Goal: Task Accomplishment & Management: Use online tool/utility

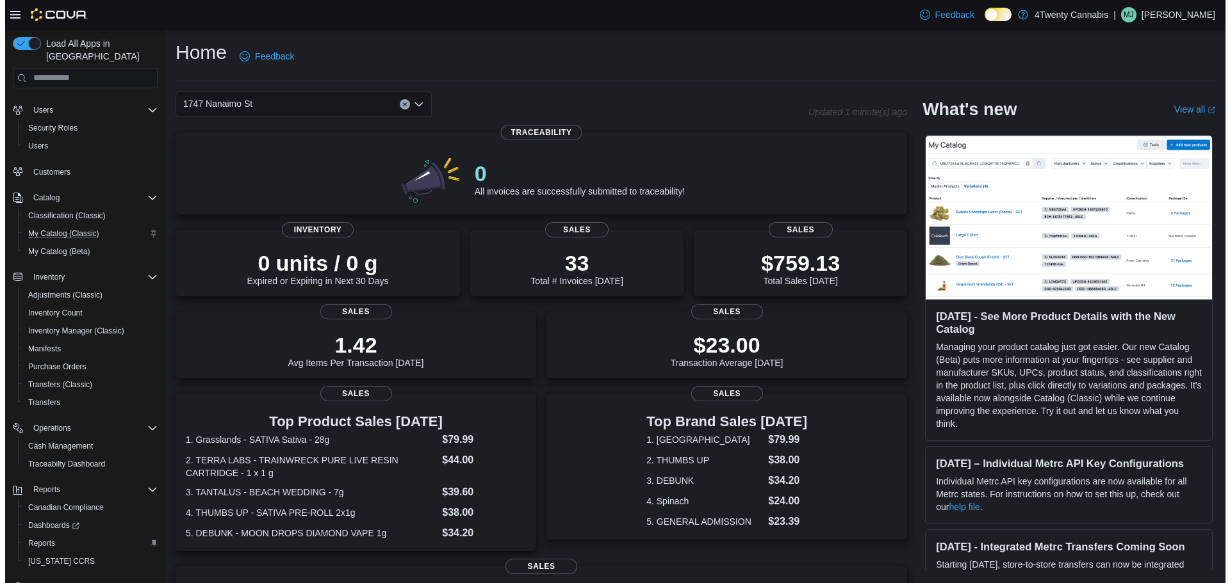
scroll to position [60, 0]
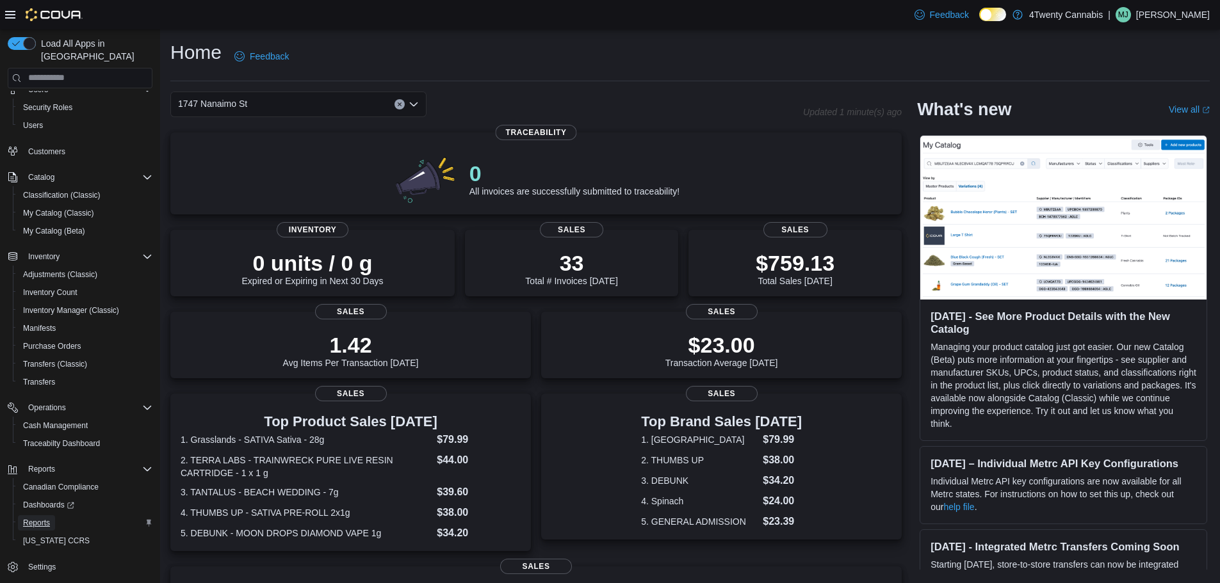
click at [47, 518] on span "Reports" at bounding box center [36, 523] width 27 height 10
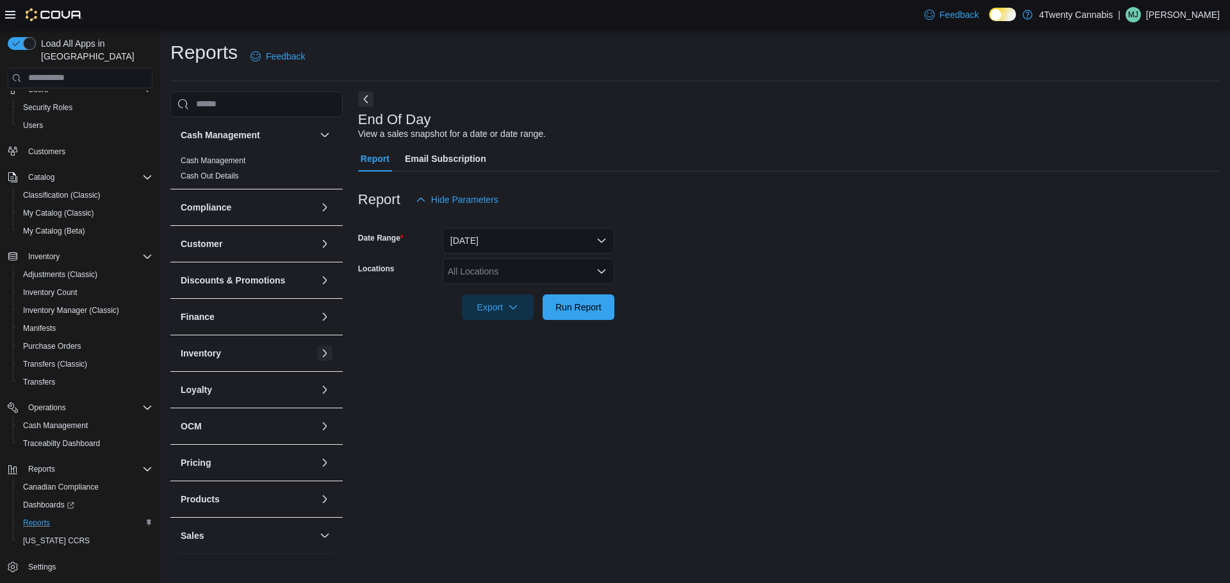
click at [317, 348] on button "button" at bounding box center [324, 353] width 15 height 15
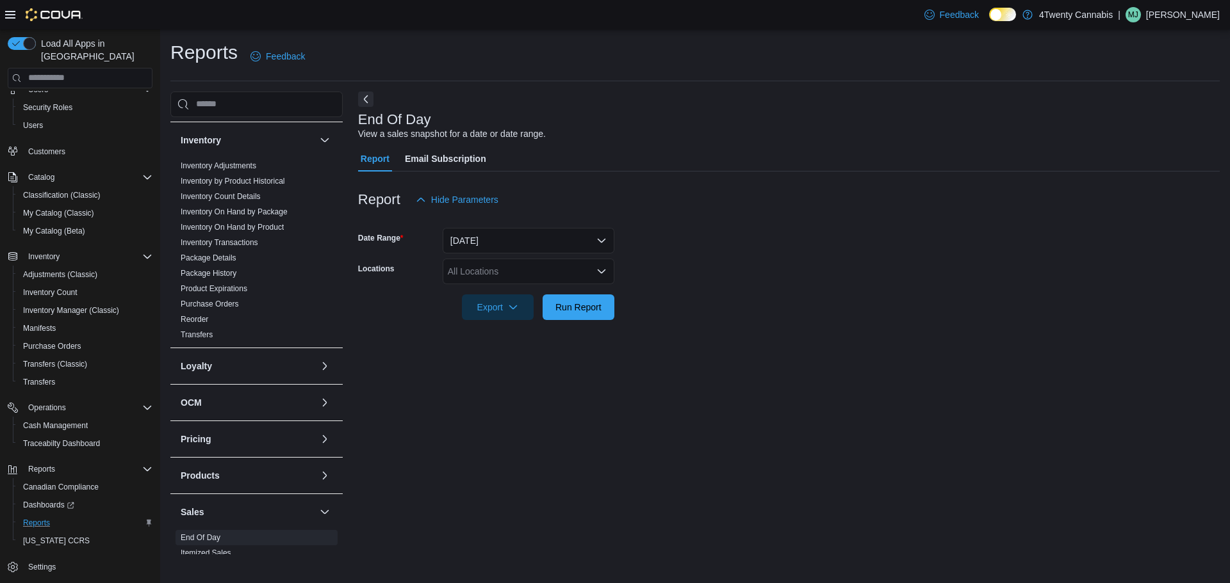
scroll to position [107, 0]
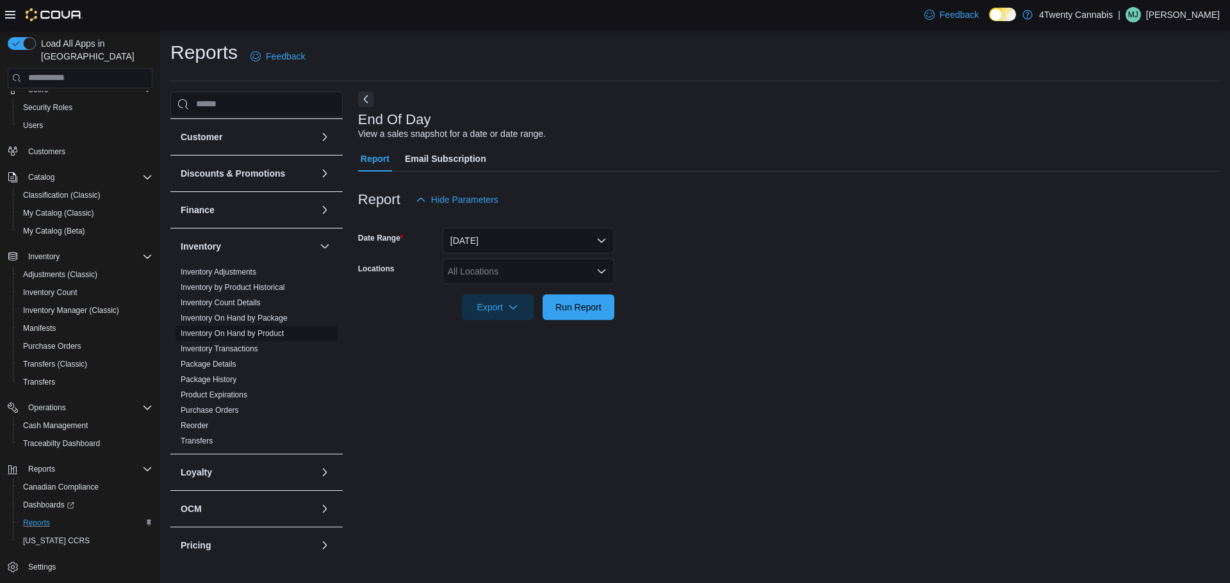
click at [221, 330] on link "Inventory On Hand by Product" at bounding box center [232, 333] width 103 height 9
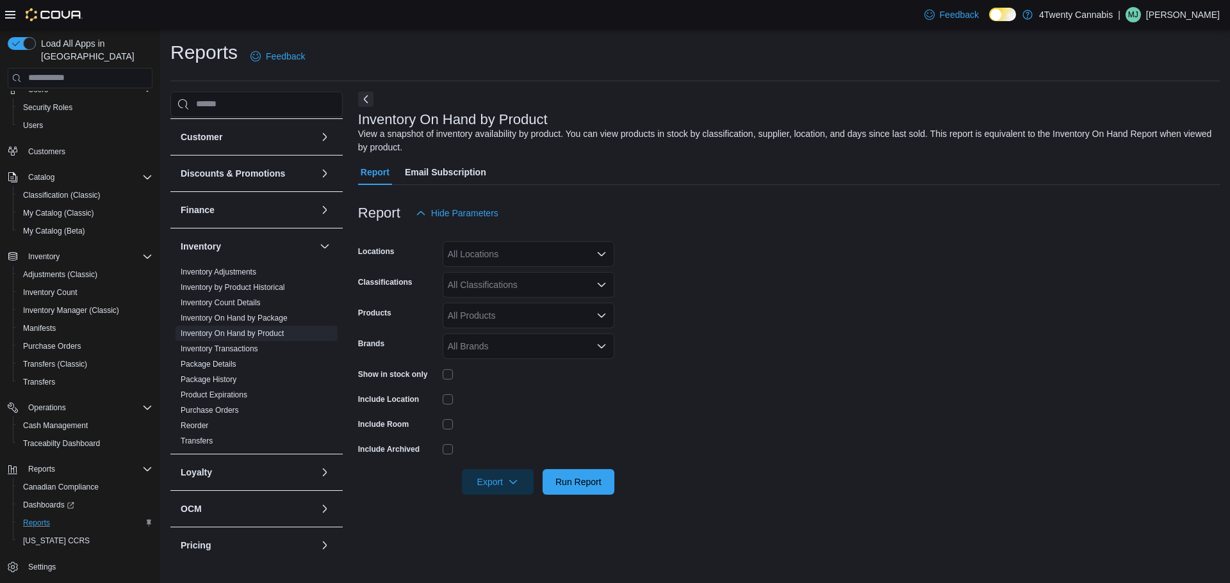
click at [538, 254] on div "All Locations" at bounding box center [529, 254] width 172 height 26
click at [512, 295] on span "1747 Nanaimo St" at bounding box center [504, 294] width 69 height 13
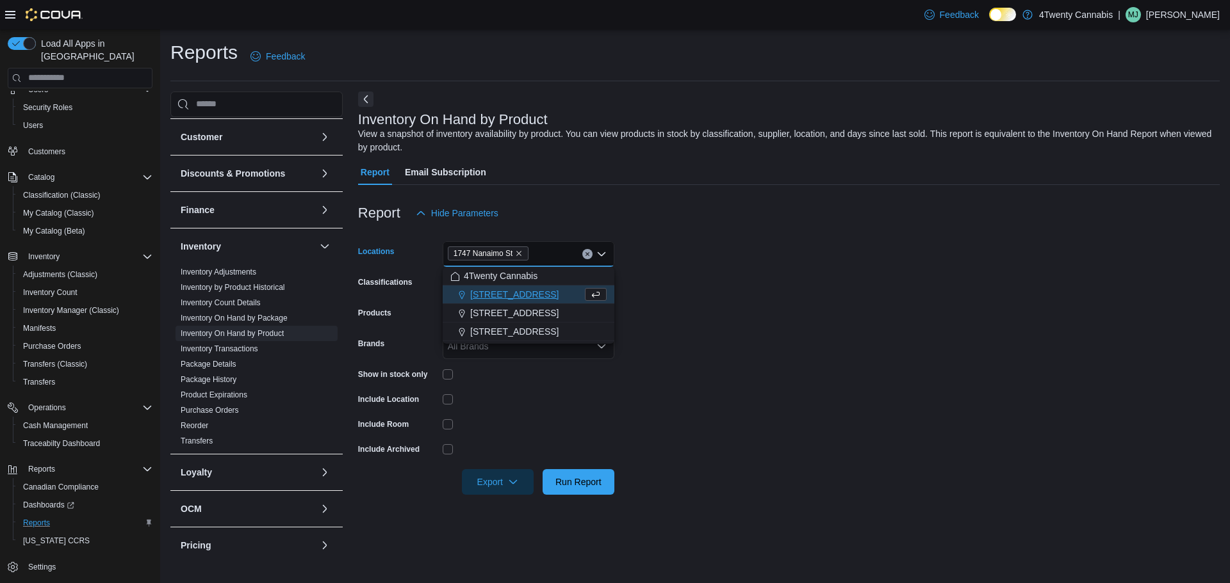
click at [760, 276] on form "Locations [STREET_ADDRESS] Selected. [STREET_ADDRESS] Press Backspace to delete…" at bounding box center [788, 360] width 861 height 269
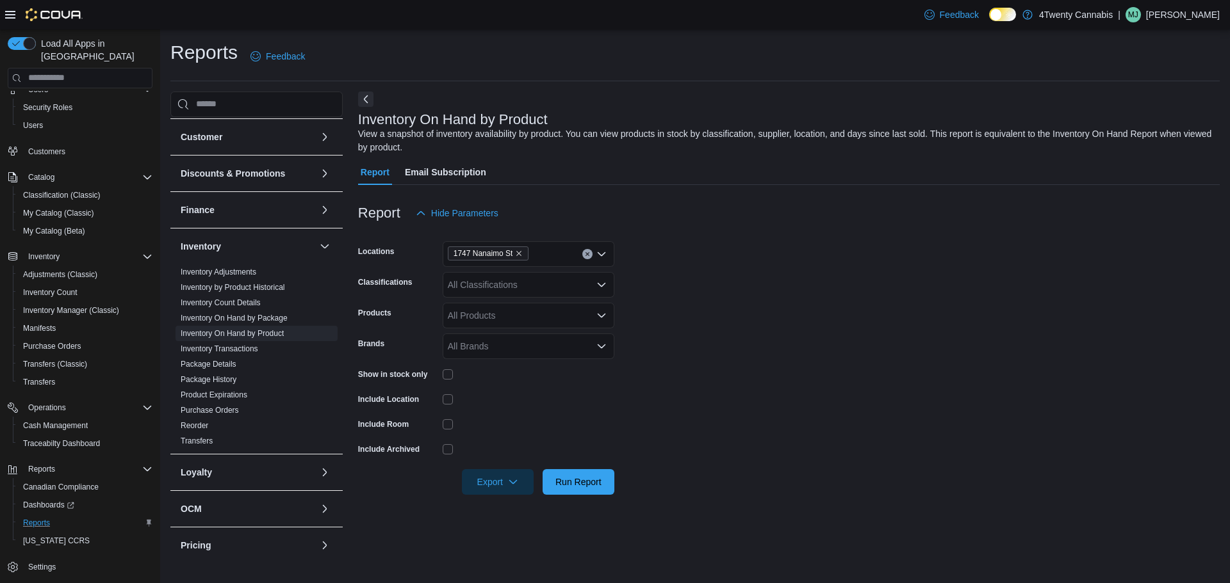
click at [533, 291] on div "All Classifications" at bounding box center [529, 285] width 172 height 26
click at [485, 329] on span "Flower" at bounding box center [483, 325] width 27 height 13
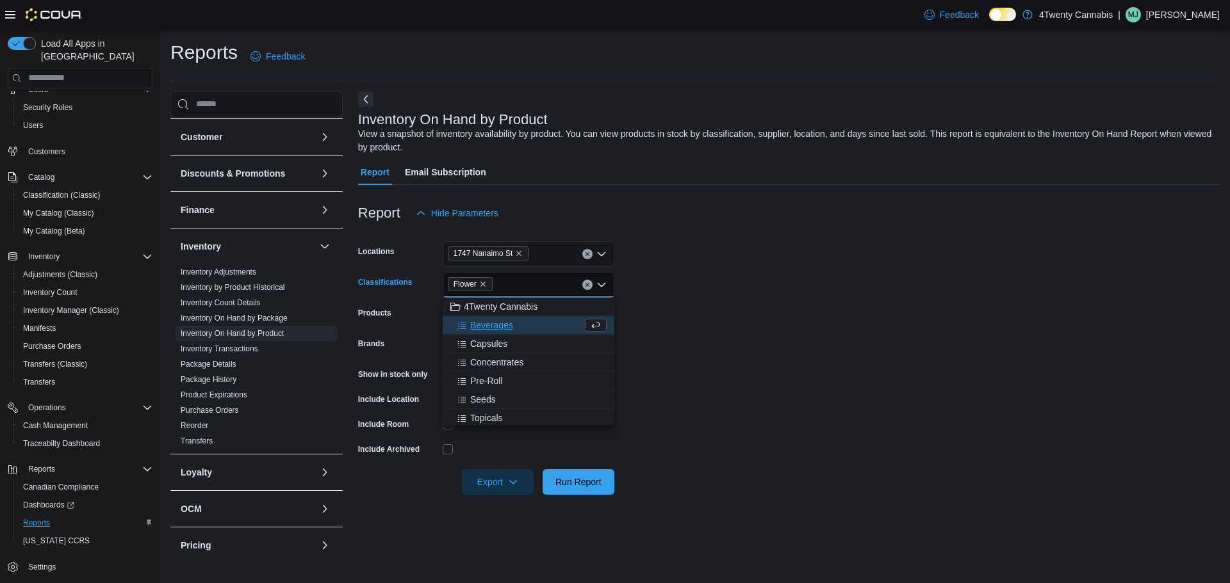
click at [486, 327] on span "Beverages" at bounding box center [491, 325] width 43 height 13
click at [486, 324] on span "Capsules" at bounding box center [488, 325] width 37 height 13
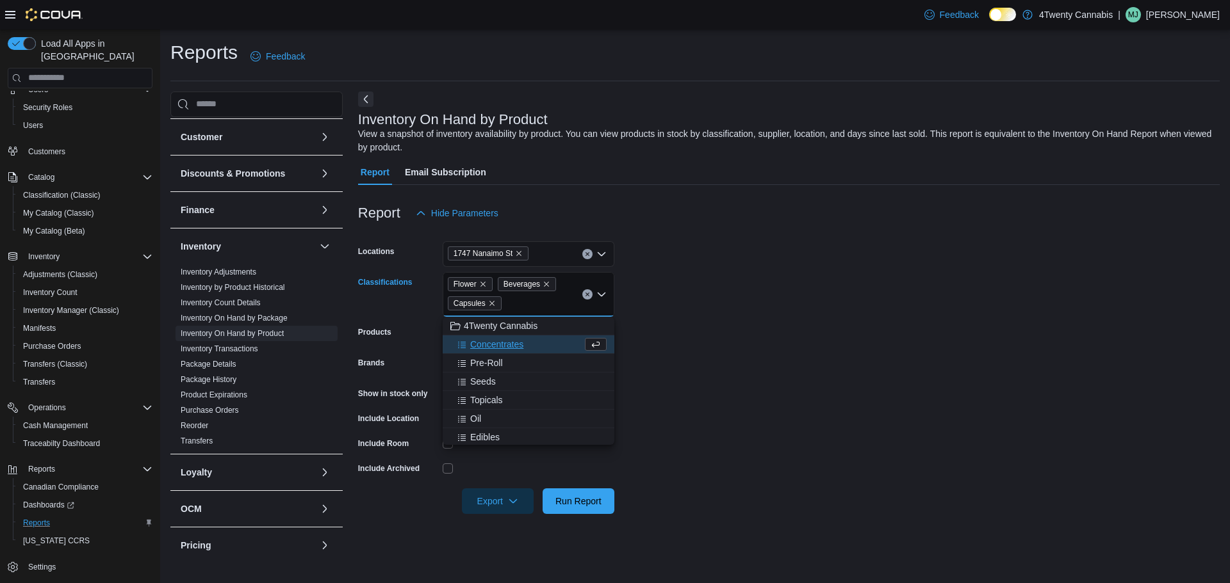
click at [485, 340] on span "Concentrates" at bounding box center [496, 344] width 53 height 13
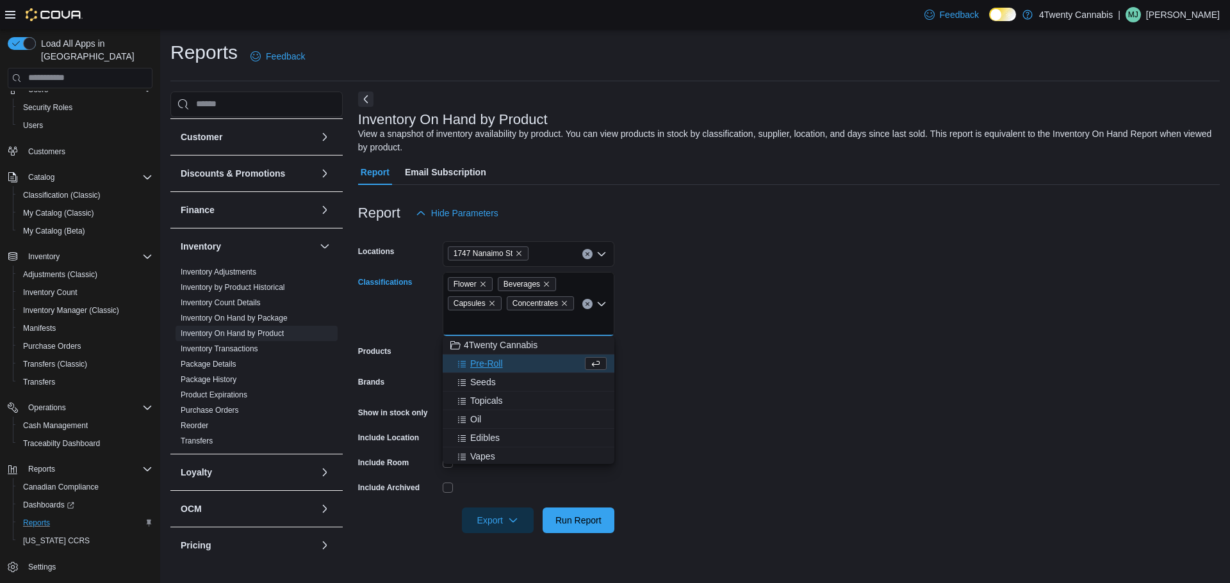
click at [482, 361] on span "Pre-Roll" at bounding box center [486, 363] width 33 height 13
click at [483, 362] on span "Seeds" at bounding box center [483, 363] width 26 height 13
click at [484, 362] on span "Topicals" at bounding box center [486, 363] width 33 height 13
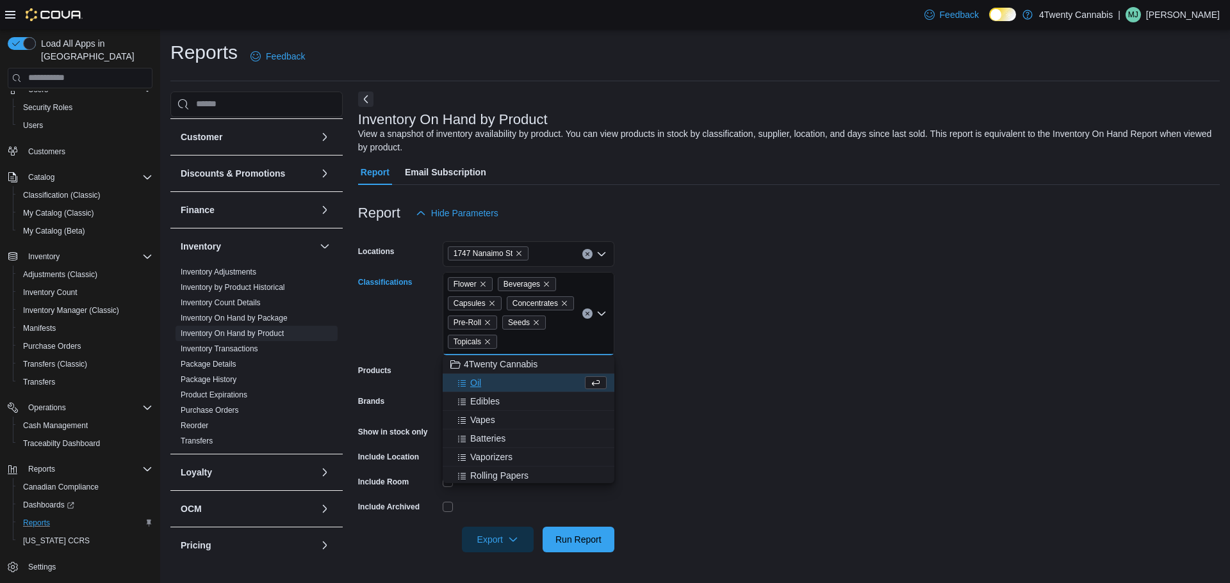
click at [478, 382] on span "Oil" at bounding box center [475, 383] width 11 height 13
click at [478, 382] on span "Edibles" at bounding box center [484, 383] width 29 height 13
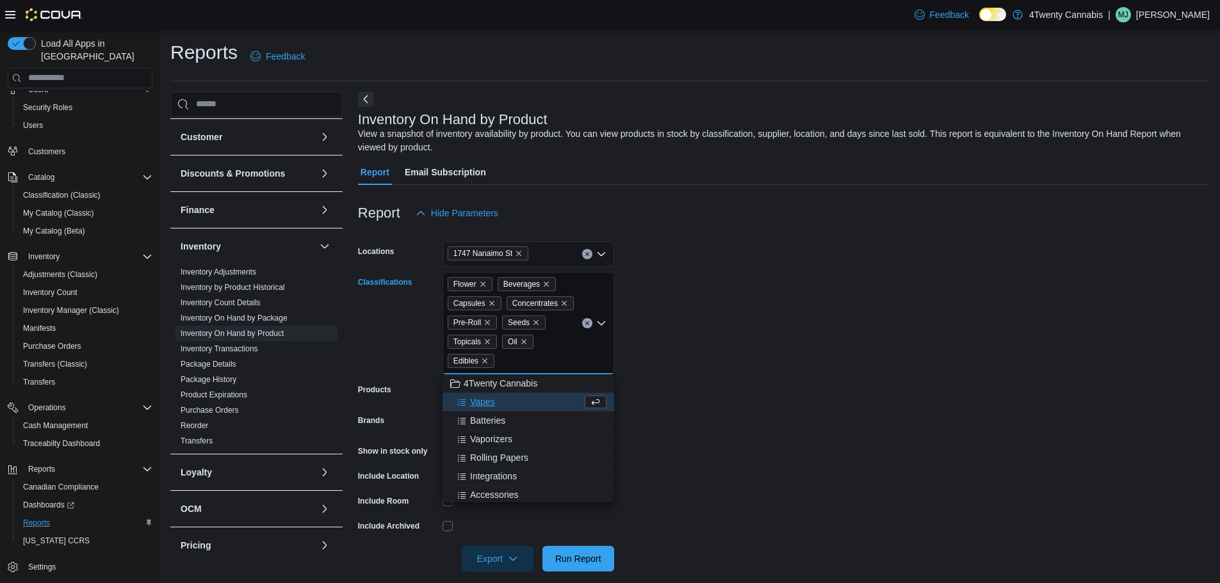
click at [486, 398] on span "Vapes" at bounding box center [482, 402] width 25 height 13
click at [697, 351] on form "Locations [STREET_ADDRESS] Classifications Flower Beverages Capsules Concentrat…" at bounding box center [784, 399] width 852 height 346
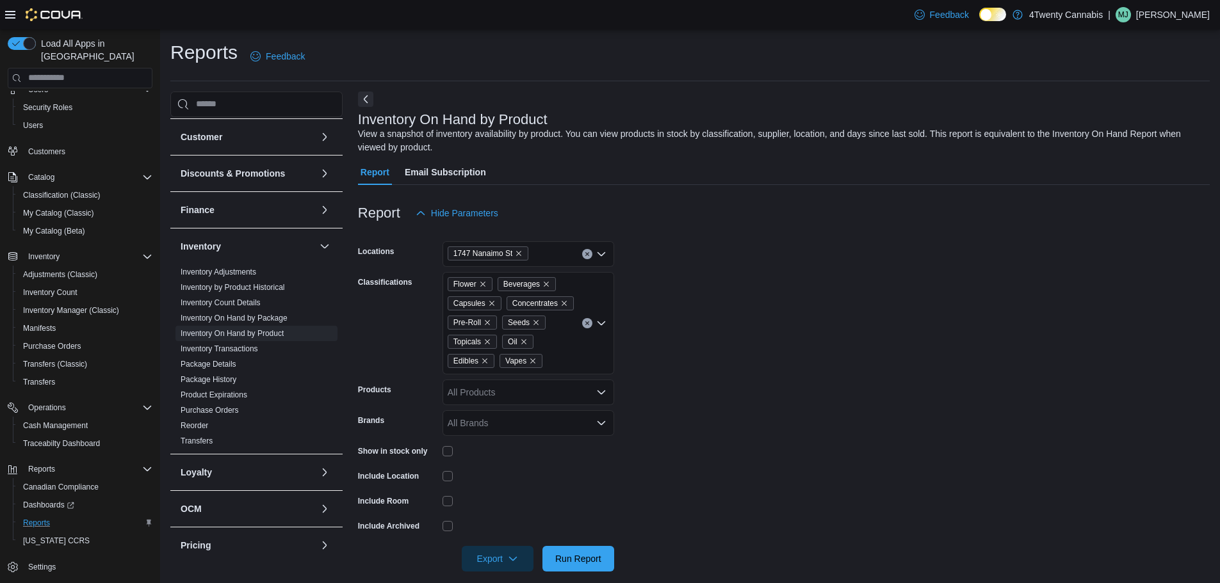
click at [512, 401] on div "All Products" at bounding box center [529, 393] width 172 height 26
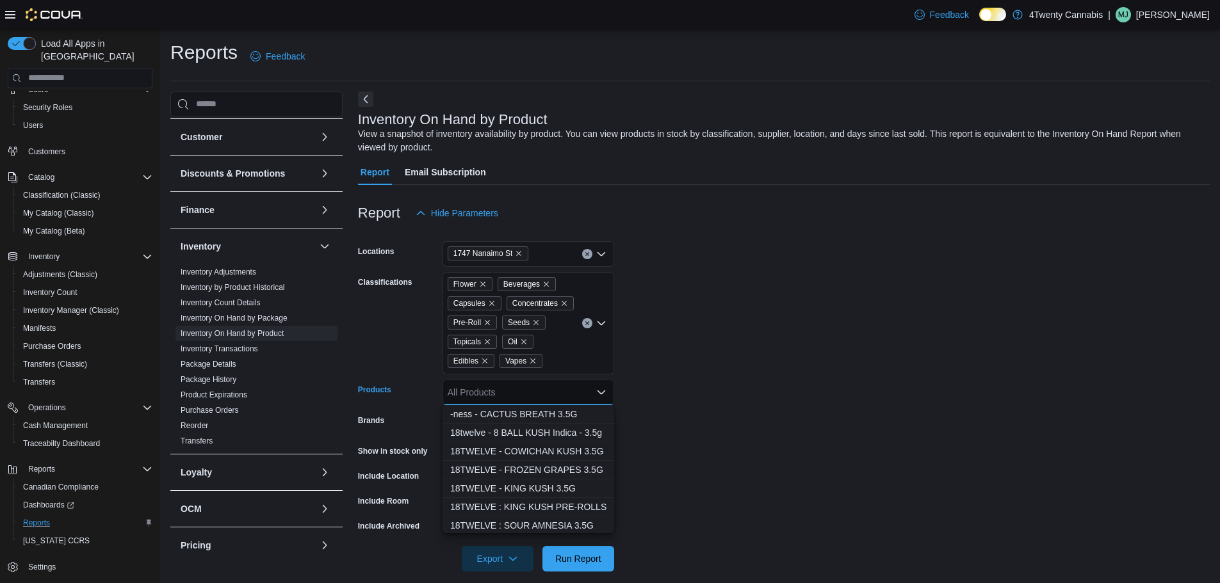
click at [835, 360] on form "Locations [STREET_ADDRESS] Classifications Flower Beverages Capsules Concentrat…" at bounding box center [784, 399] width 852 height 346
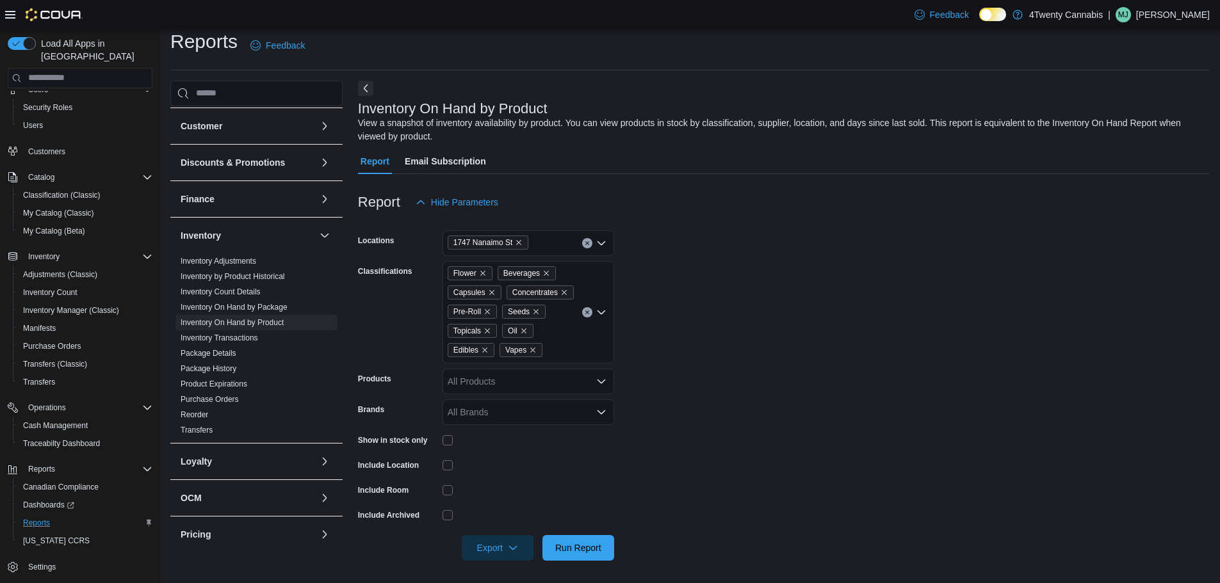
scroll to position [14, 0]
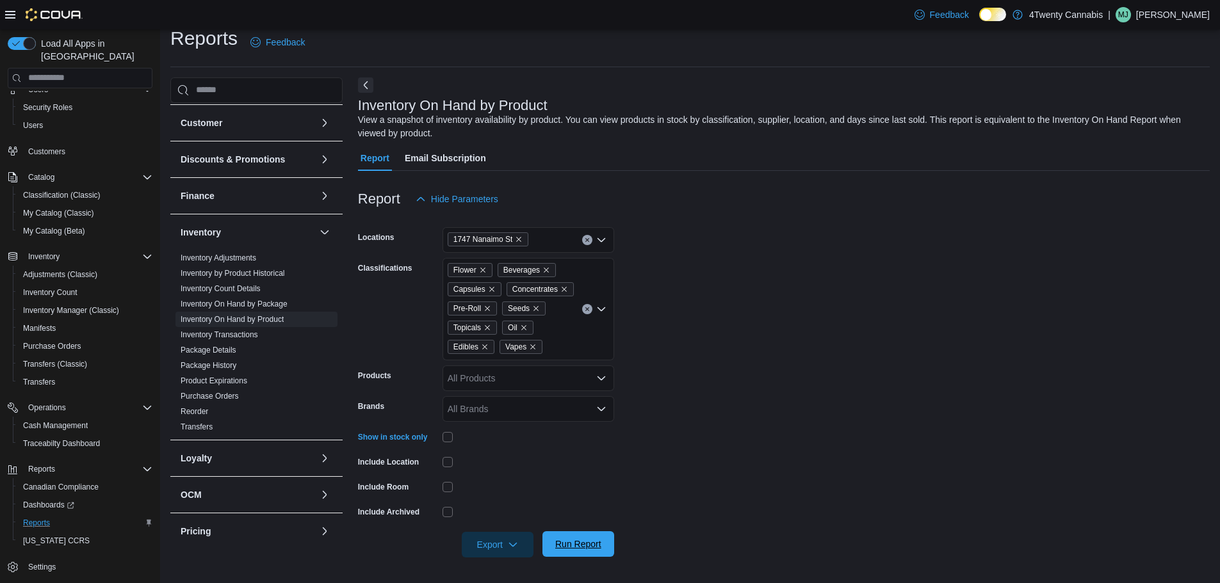
click at [588, 548] on span "Run Report" at bounding box center [578, 544] width 46 height 13
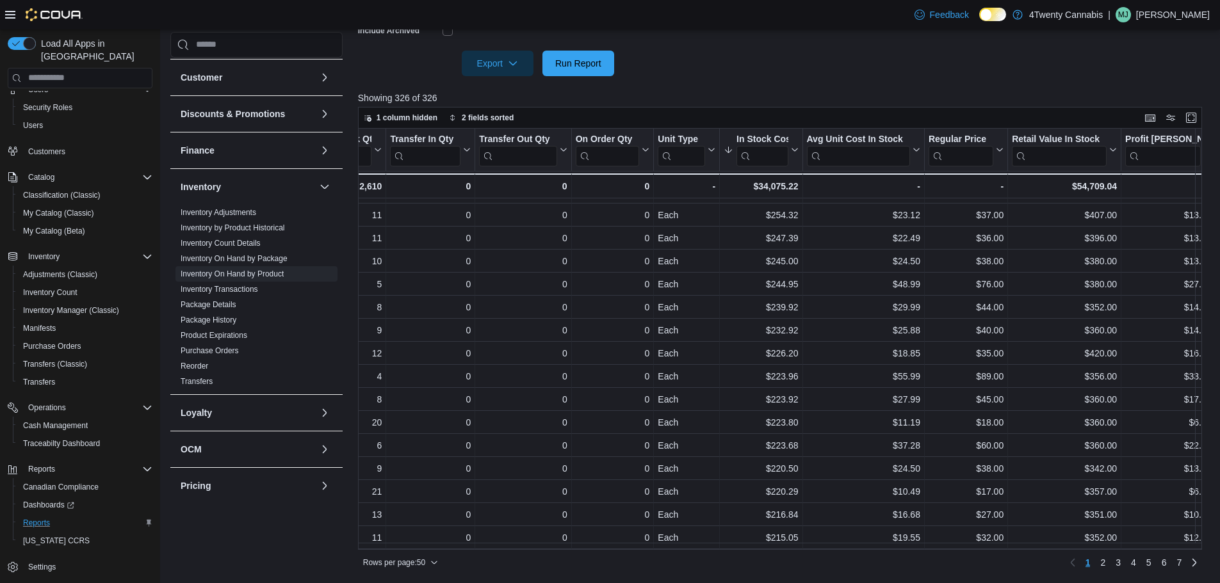
scroll to position [640, 598]
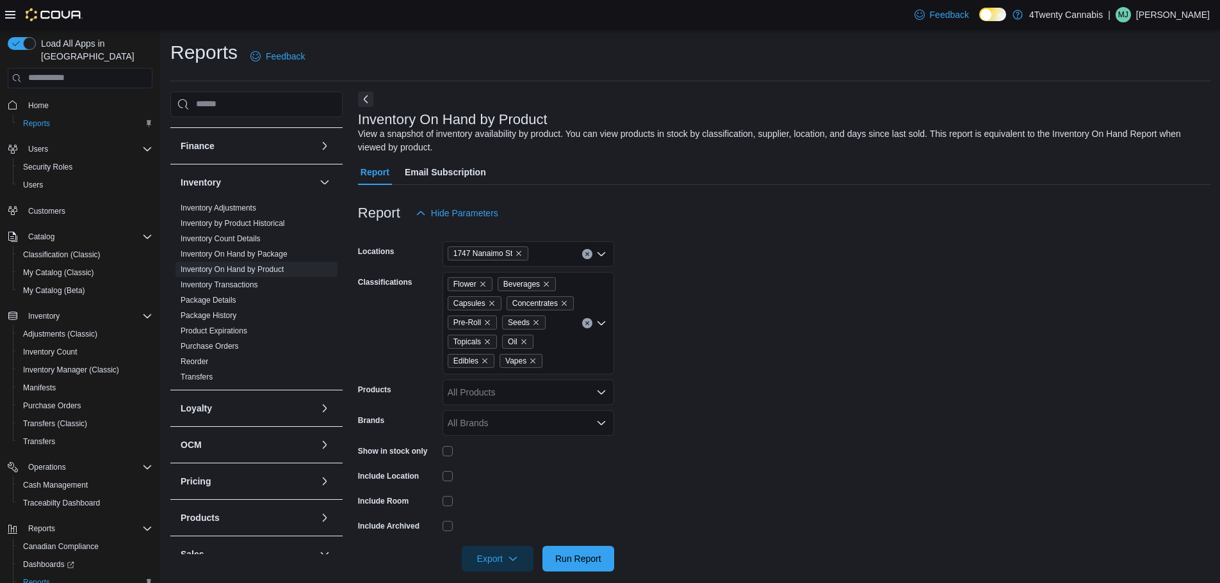
scroll to position [213, 0]
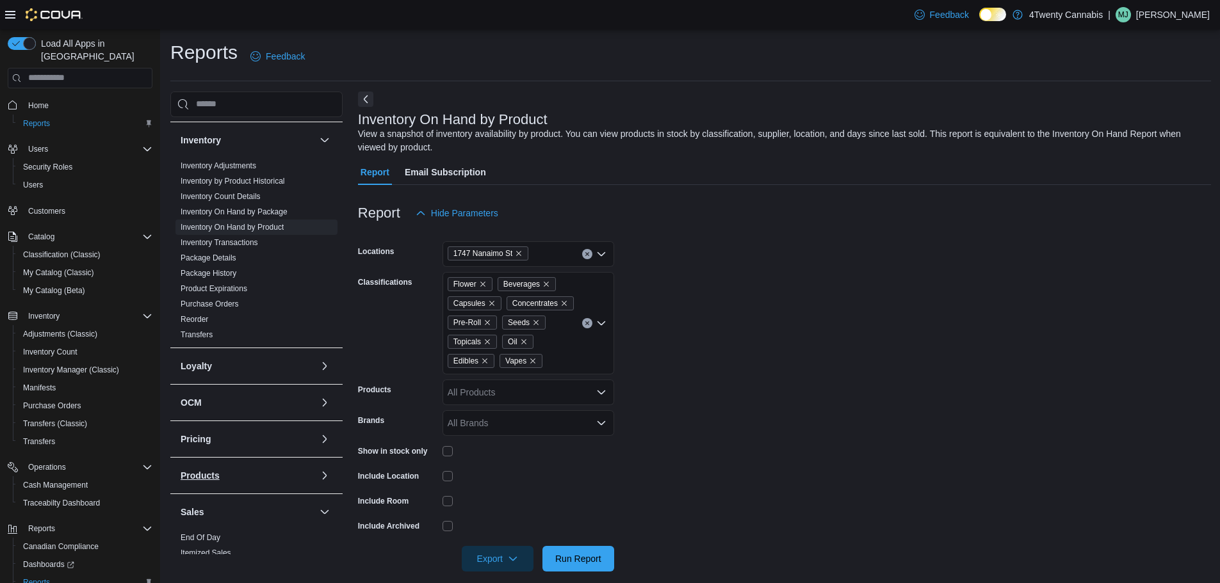
click at [237, 475] on button "Products" at bounding box center [248, 475] width 134 height 13
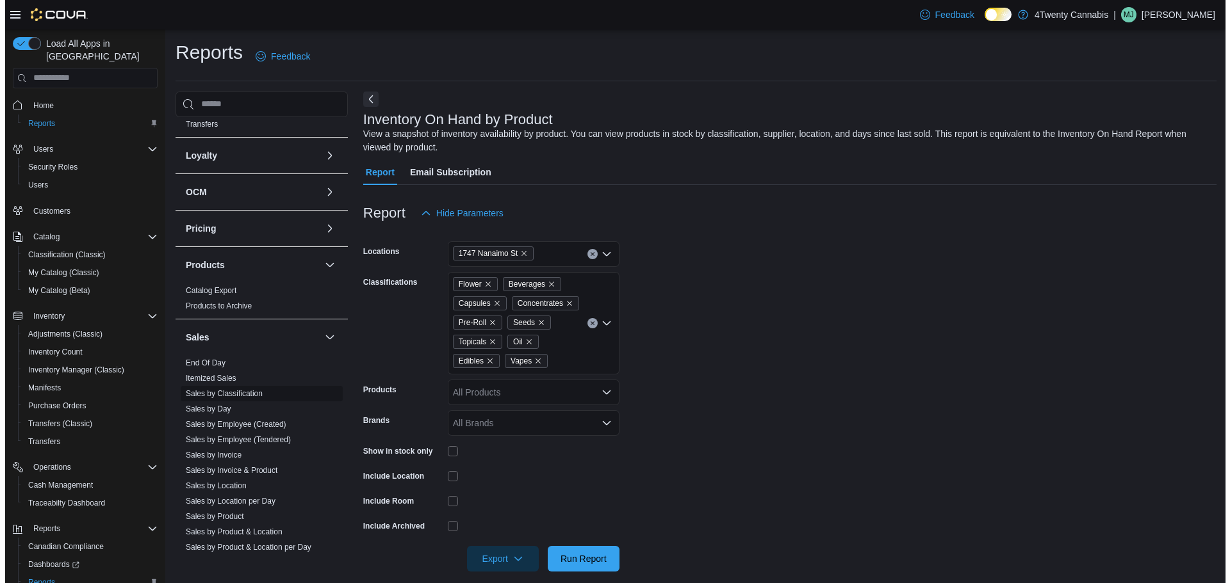
scroll to position [531, 0]
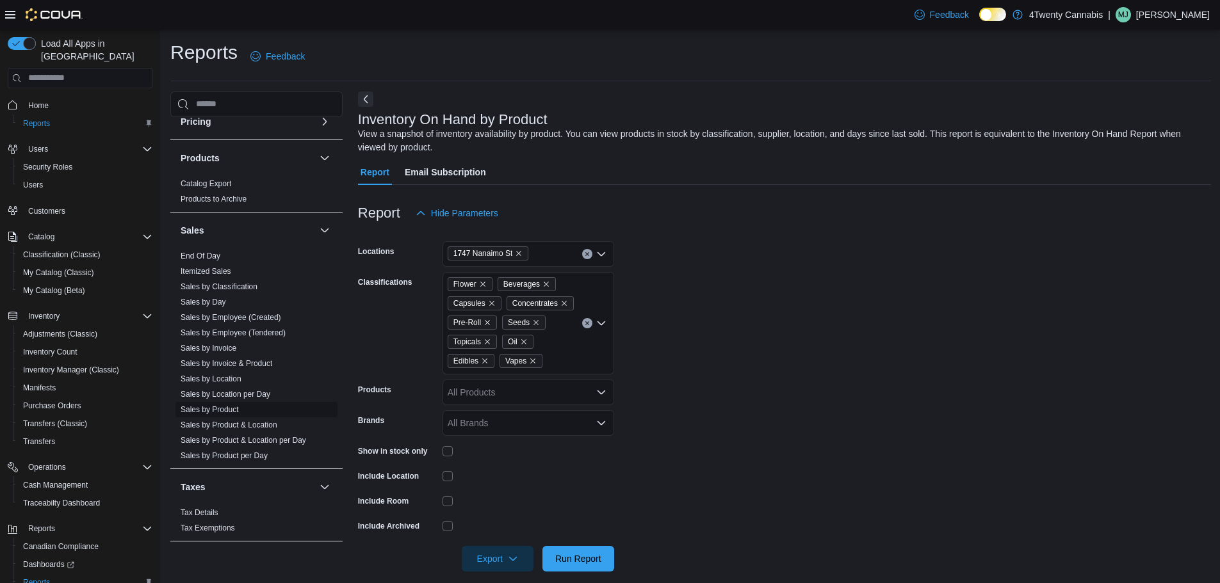
click at [228, 411] on link "Sales by Product" at bounding box center [210, 409] width 58 height 9
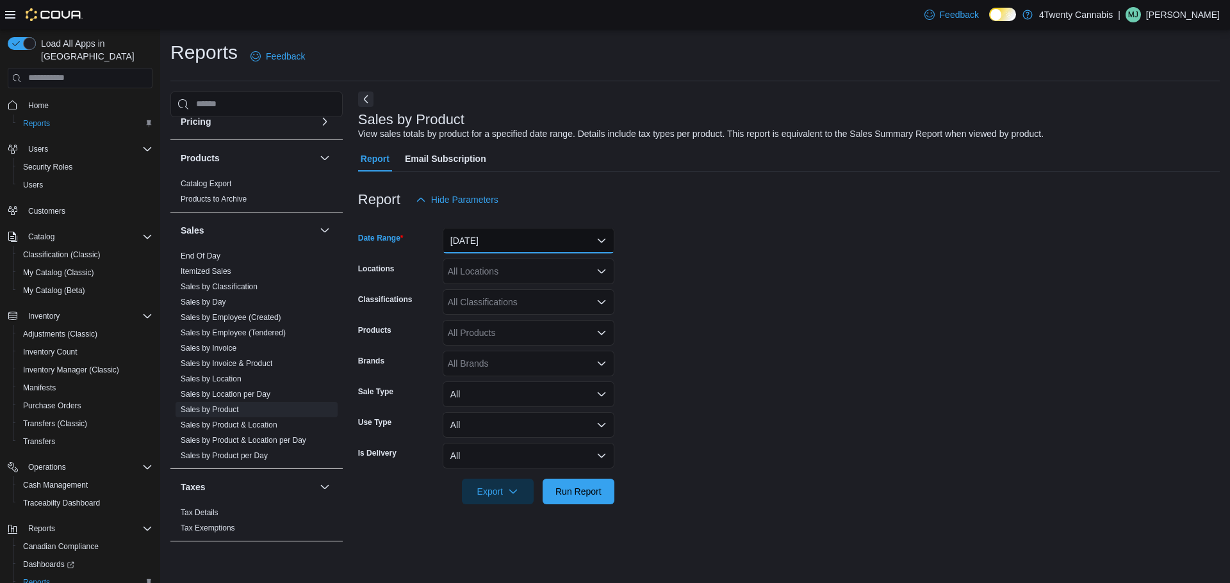
click at [553, 239] on button "Yesterday" at bounding box center [529, 241] width 172 height 26
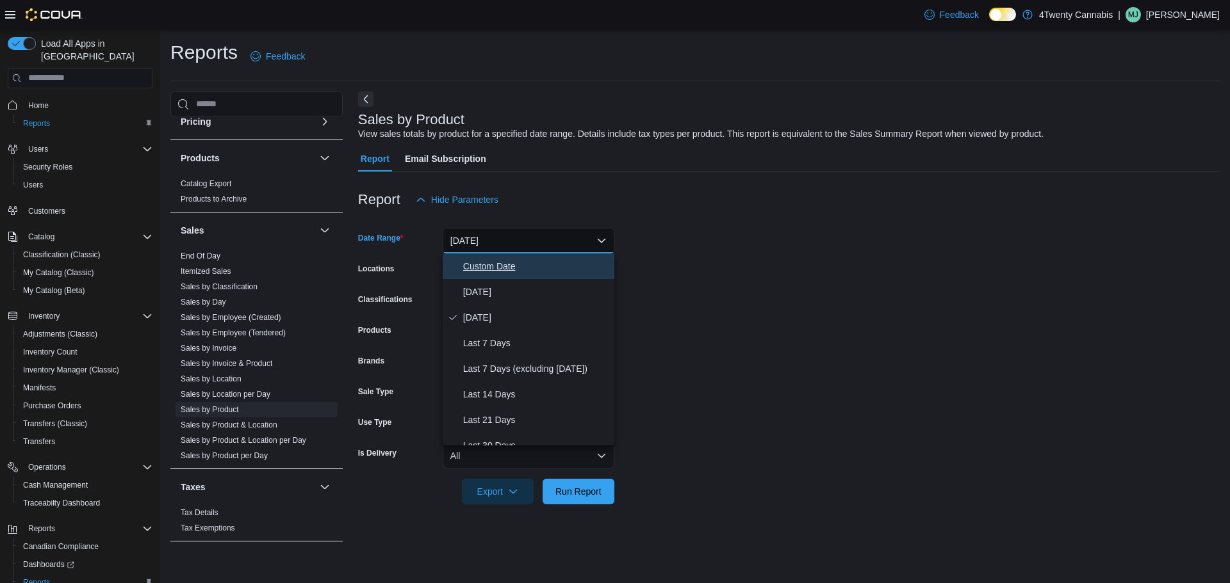
click at [496, 266] on span "Custom Date" at bounding box center [536, 266] width 146 height 15
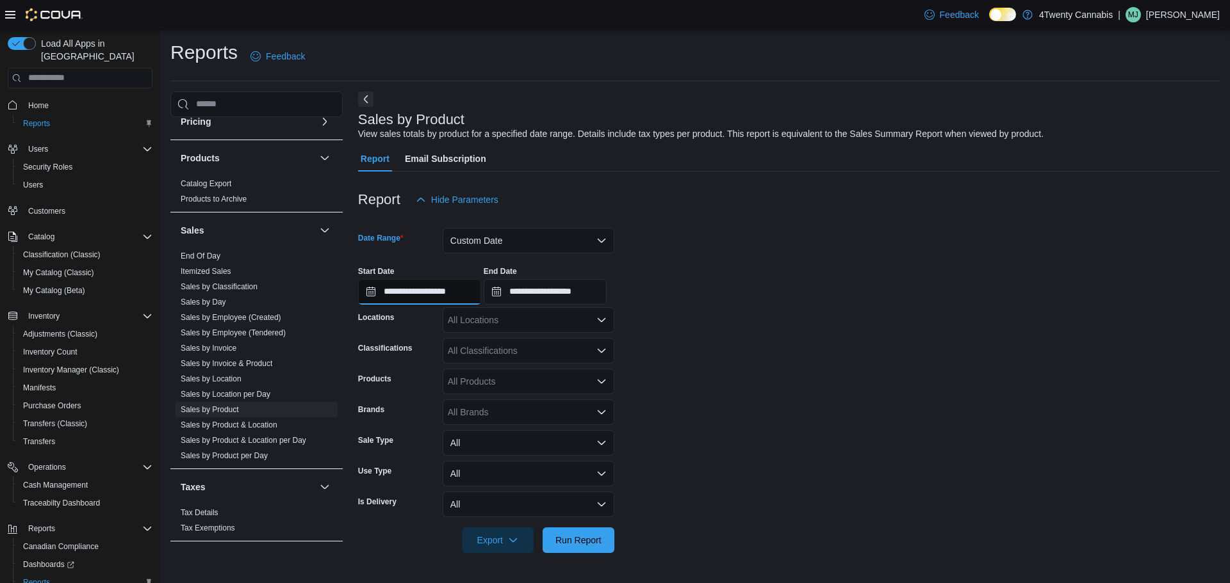
click at [395, 288] on input "**********" at bounding box center [419, 292] width 123 height 26
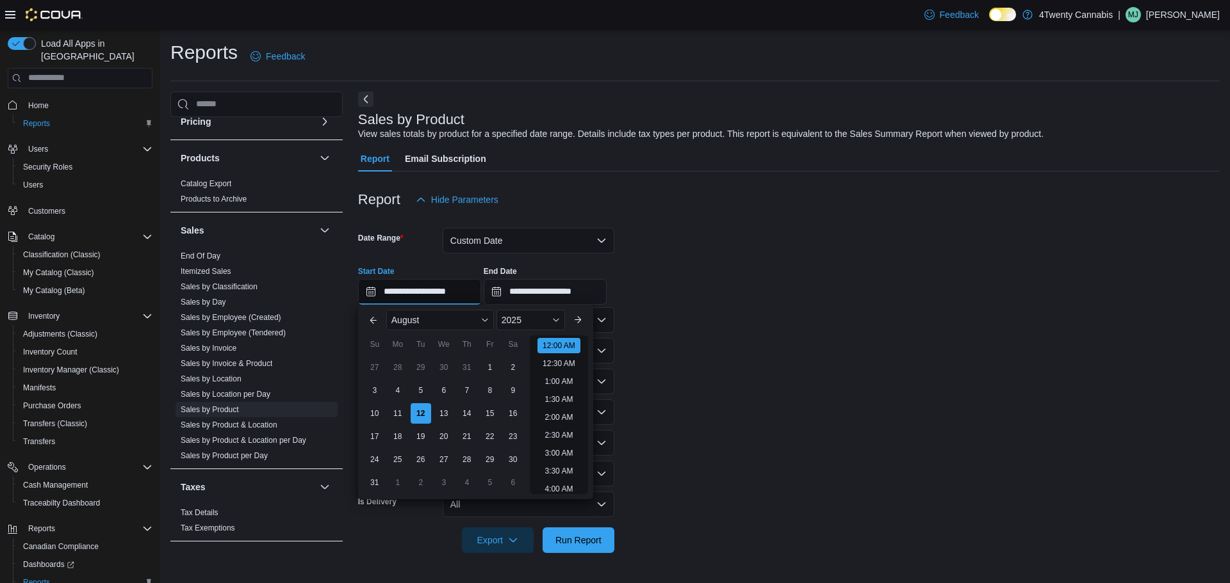
scroll to position [40, 0]
click at [414, 396] on div "5" at bounding box center [420, 390] width 22 height 22
type input "**********"
click at [706, 312] on form "**********" at bounding box center [788, 383] width 861 height 341
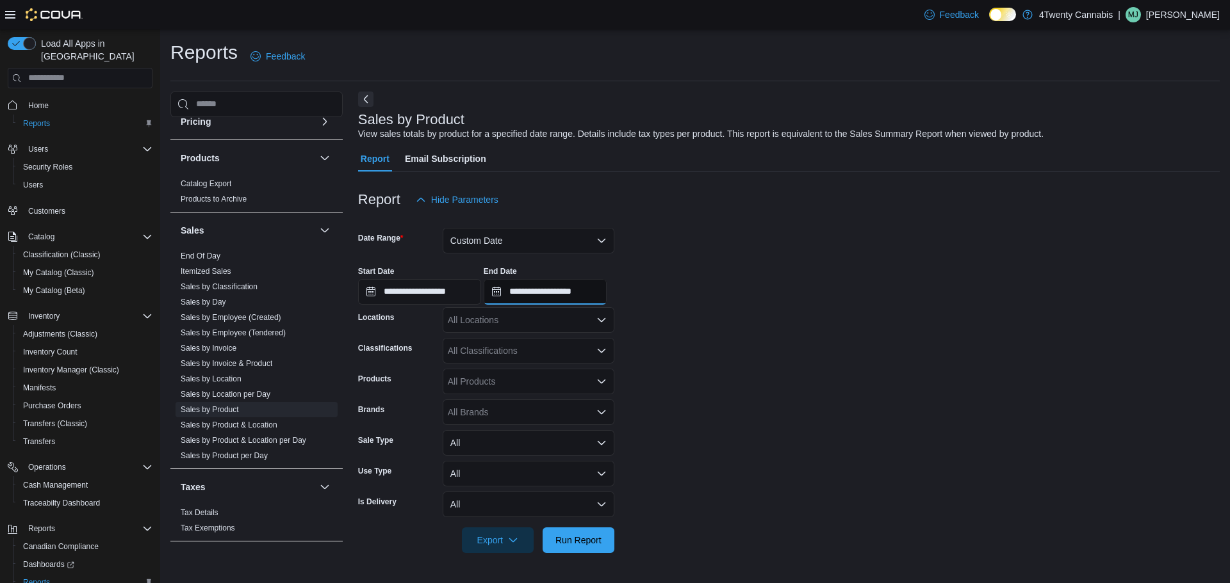
click at [569, 293] on input "**********" at bounding box center [545, 292] width 123 height 26
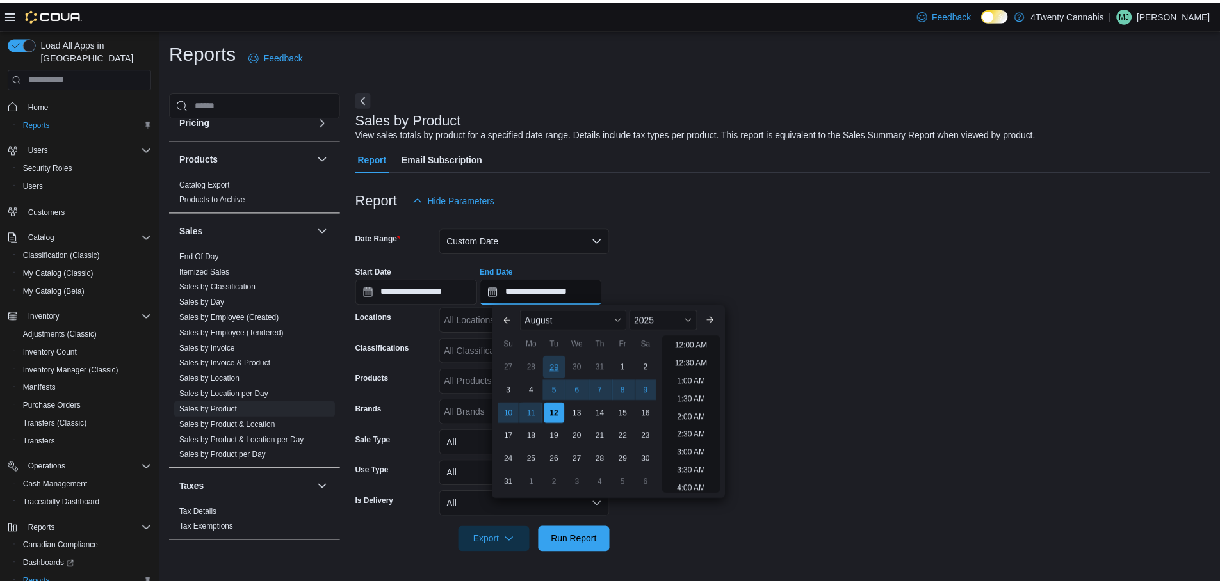
scroll to position [704, 0]
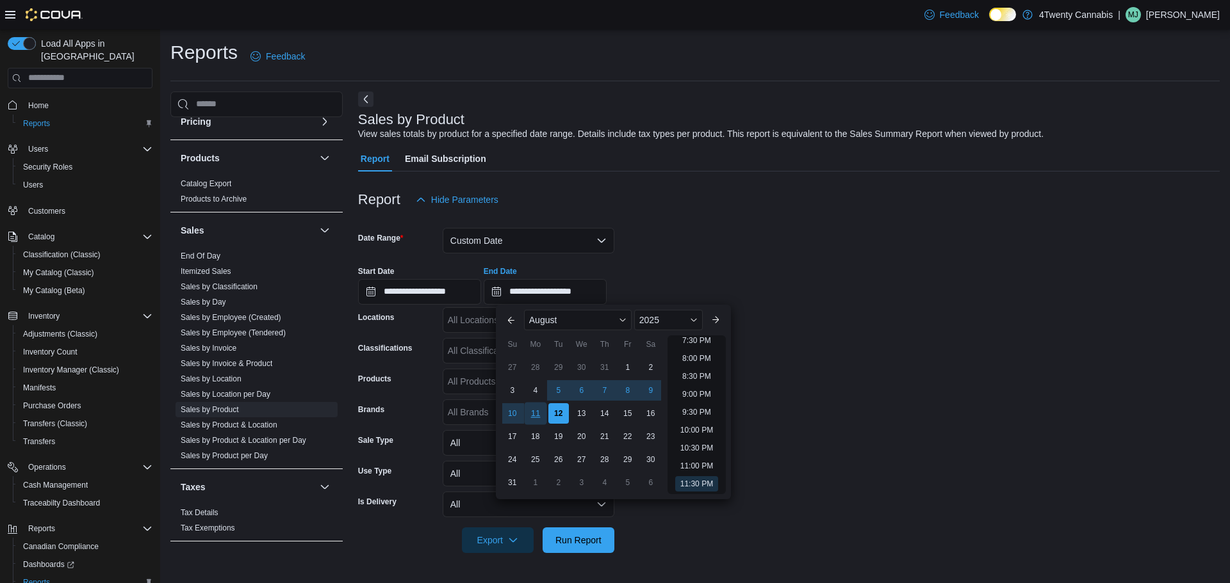
click at [542, 412] on div "11" at bounding box center [535, 413] width 22 height 22
type input "**********"
click at [767, 241] on form "**********" at bounding box center [788, 383] width 861 height 341
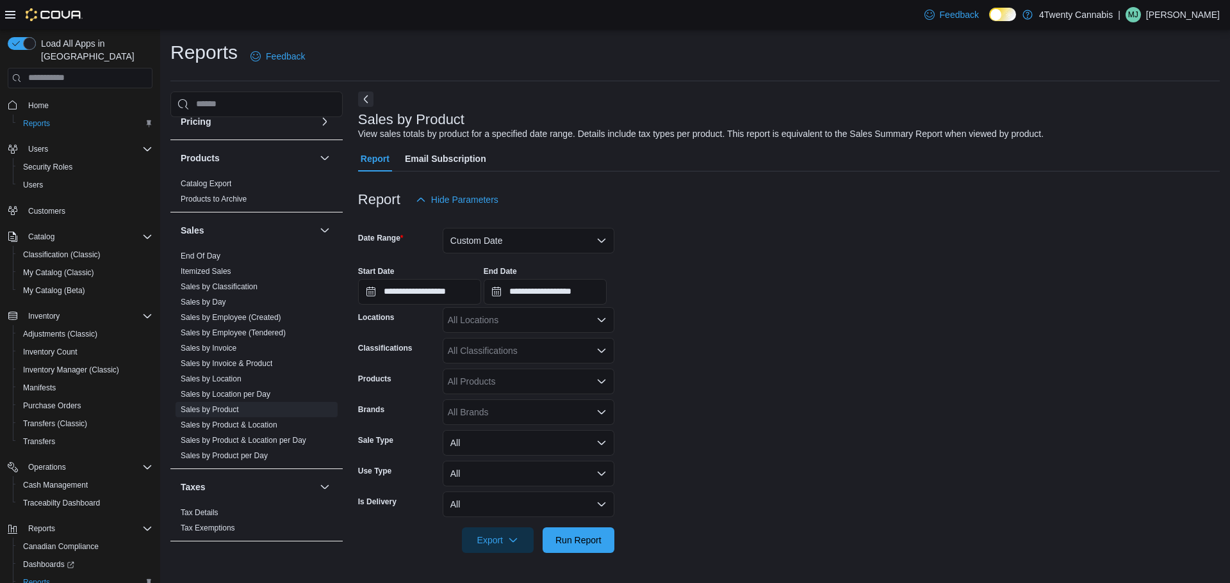
click at [501, 324] on div "All Locations" at bounding box center [529, 320] width 172 height 26
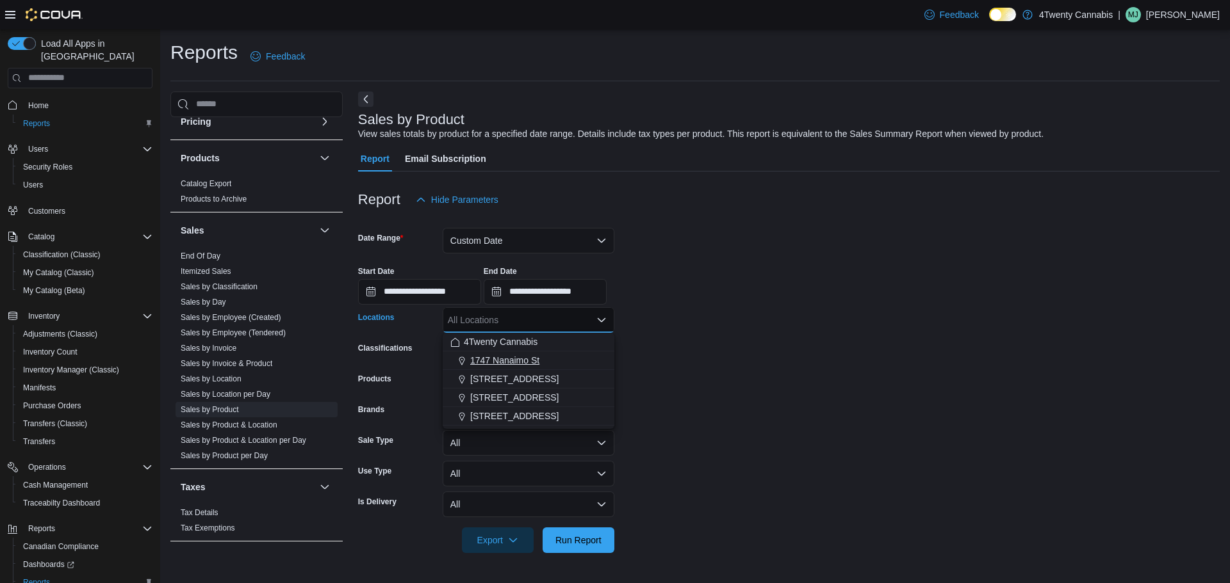
click at [496, 355] on span "1747 Nanaimo St" at bounding box center [504, 360] width 69 height 13
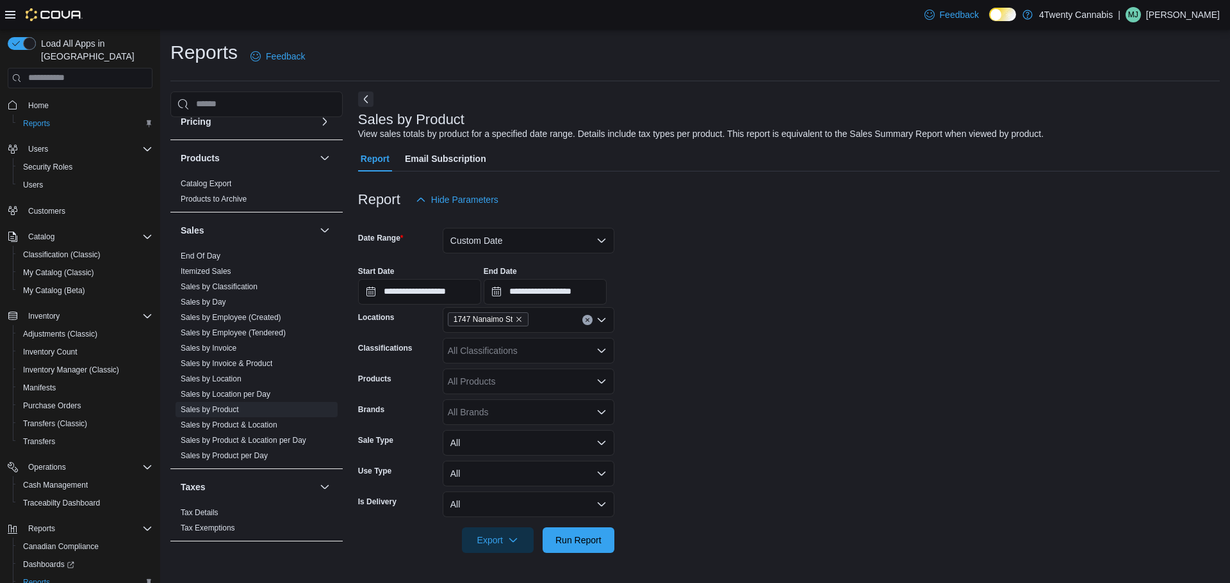
click at [772, 327] on form "**********" at bounding box center [788, 383] width 861 height 341
click at [555, 356] on div "All Classifications" at bounding box center [529, 351] width 172 height 26
click at [507, 393] on div "Flower" at bounding box center [528, 391] width 156 height 13
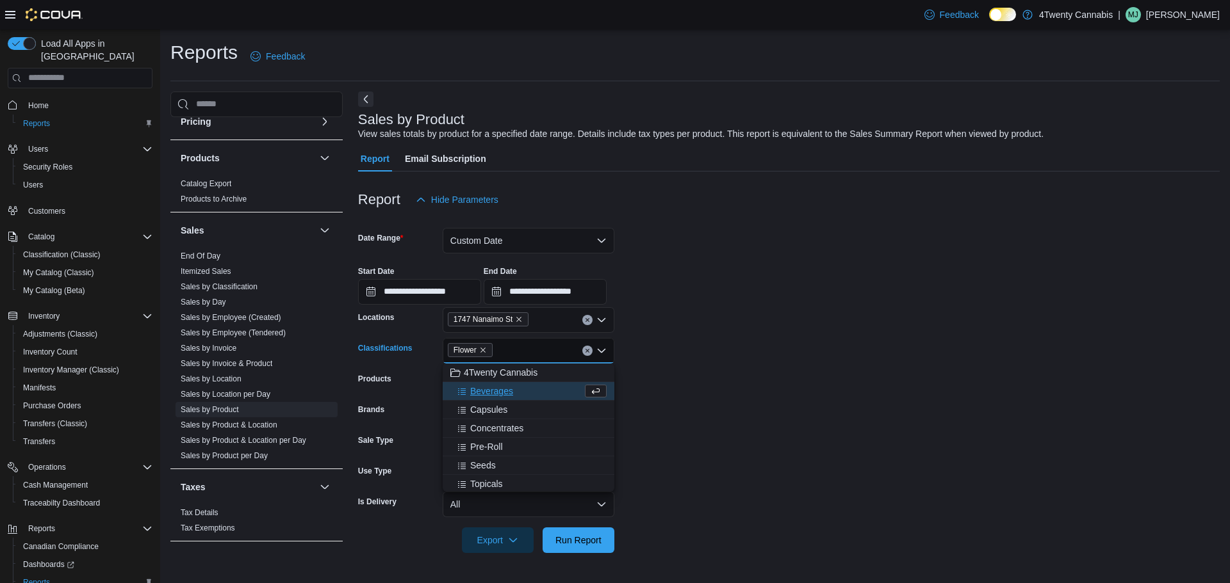
click at [506, 389] on span "Beverages" at bounding box center [491, 391] width 43 height 13
click at [506, 389] on span "Capsules" at bounding box center [488, 391] width 37 height 13
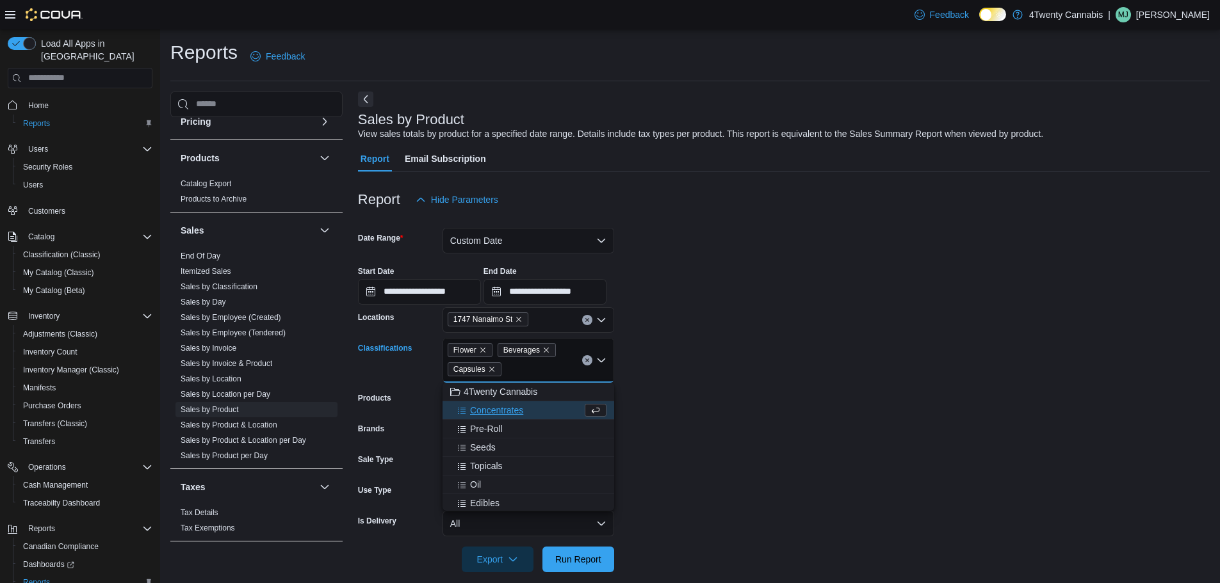
click at [501, 408] on span "Concentrates" at bounding box center [496, 410] width 53 height 13
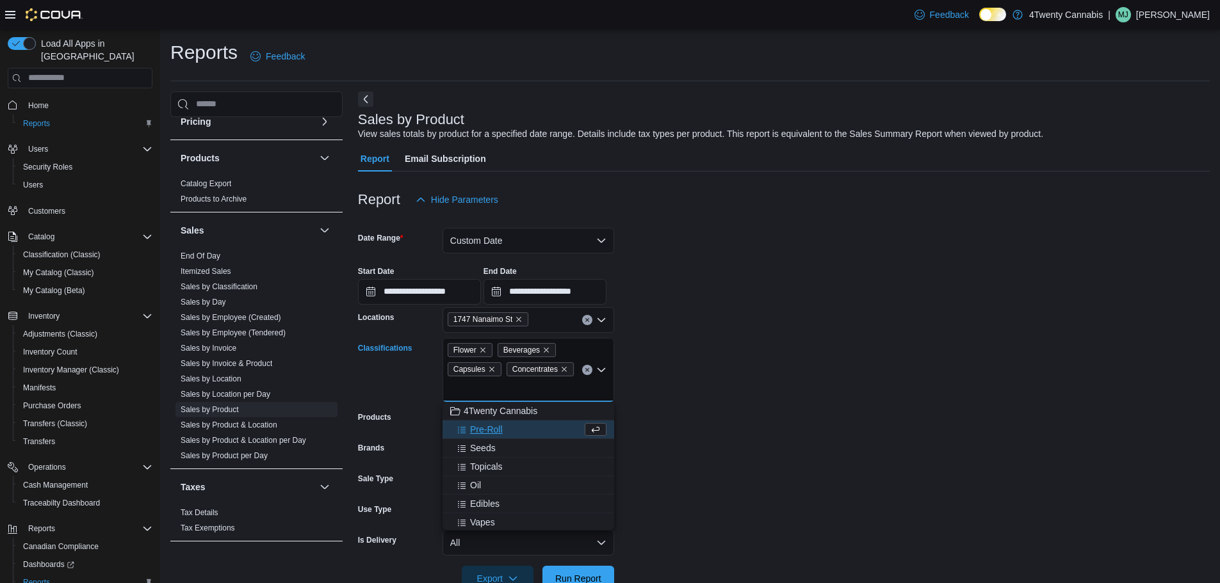
click at [491, 430] on span "Pre-Roll" at bounding box center [486, 429] width 33 height 13
click at [486, 431] on span "Seeds" at bounding box center [483, 429] width 26 height 13
click at [485, 436] on button "Topicals" at bounding box center [529, 430] width 172 height 19
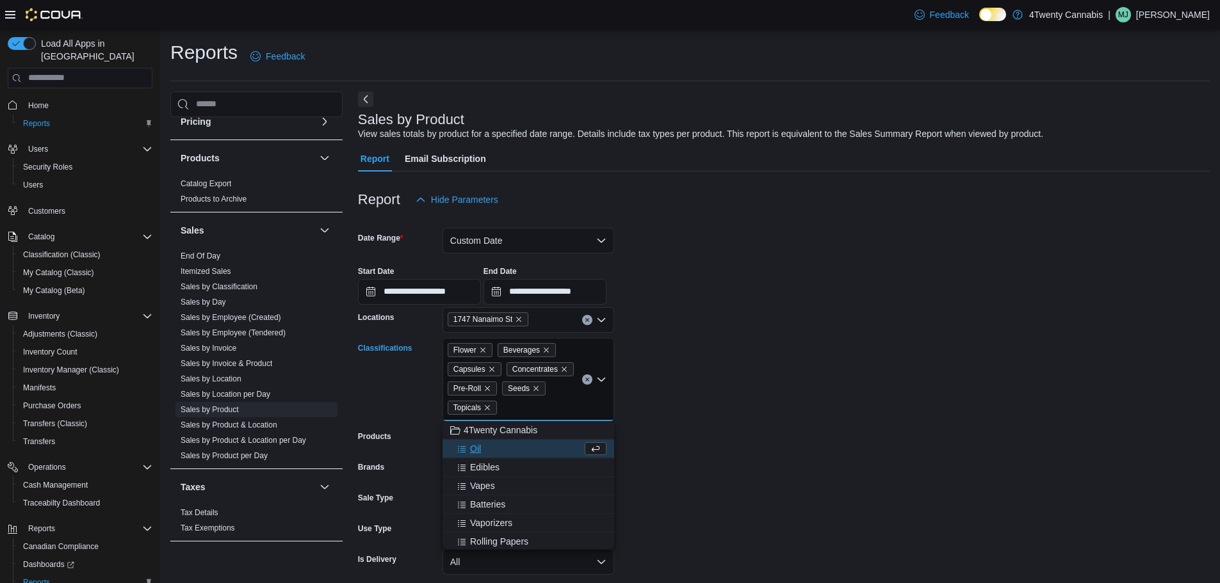
click at [480, 451] on span "Oil" at bounding box center [475, 449] width 11 height 13
click at [481, 453] on span "Edibles" at bounding box center [484, 449] width 29 height 13
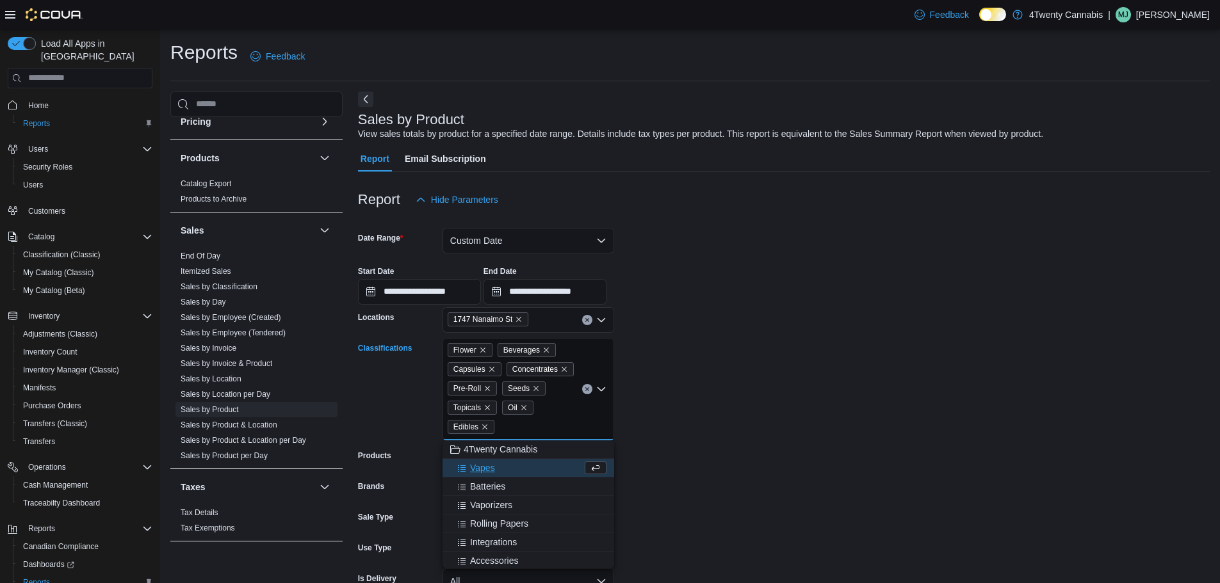
click at [480, 469] on span "Vapes" at bounding box center [482, 468] width 25 height 13
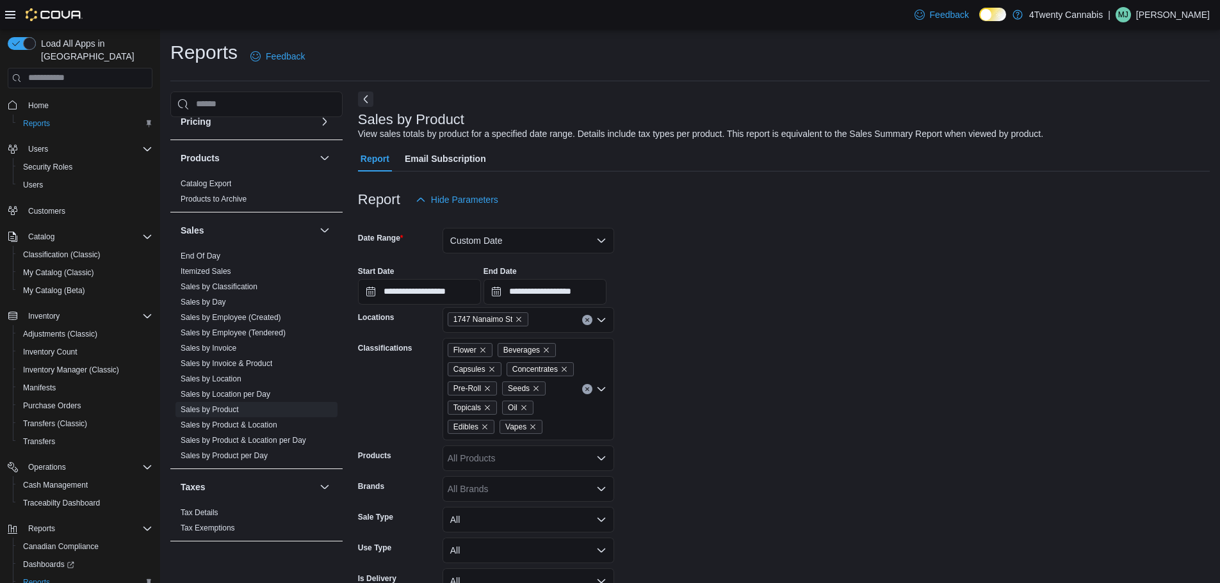
click at [780, 393] on form "**********" at bounding box center [784, 422] width 852 height 418
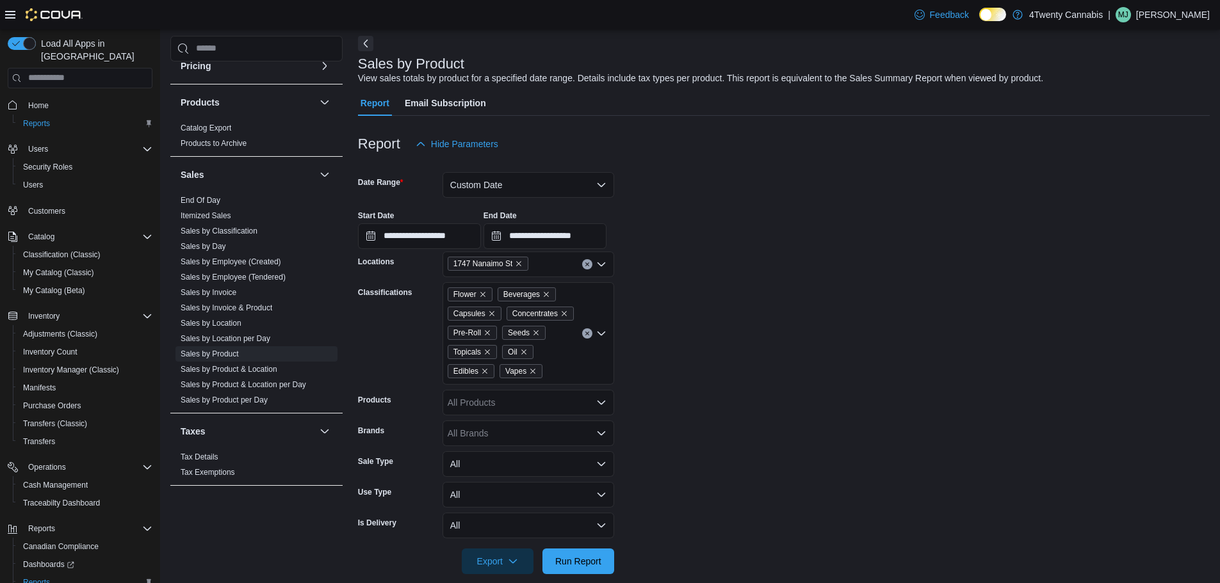
scroll to position [72, 0]
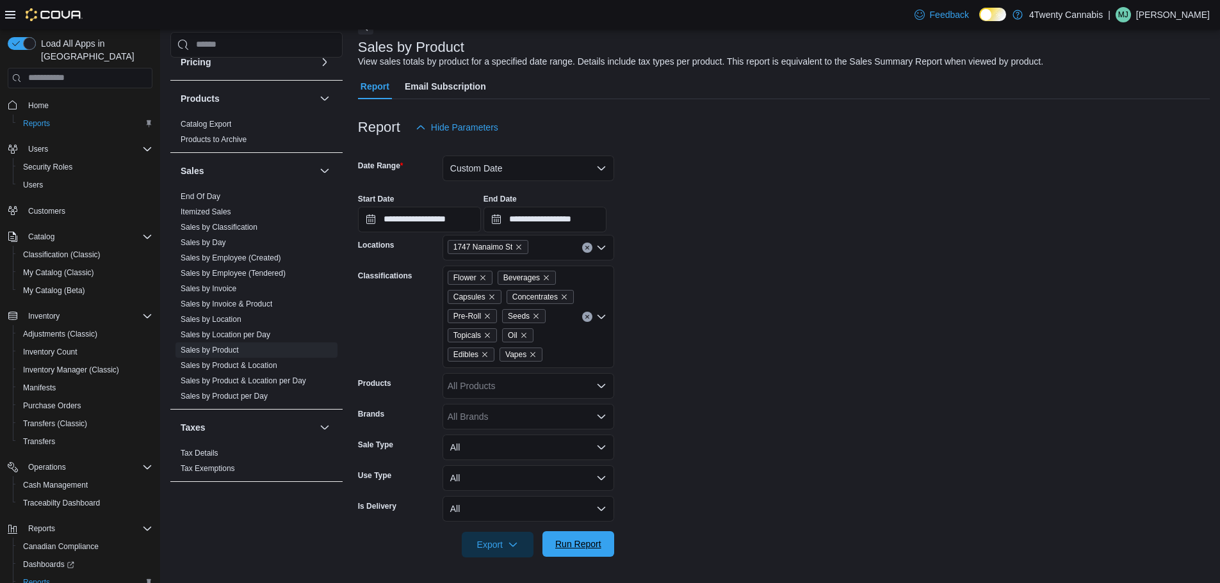
click at [573, 539] on span "Run Report" at bounding box center [578, 544] width 46 height 13
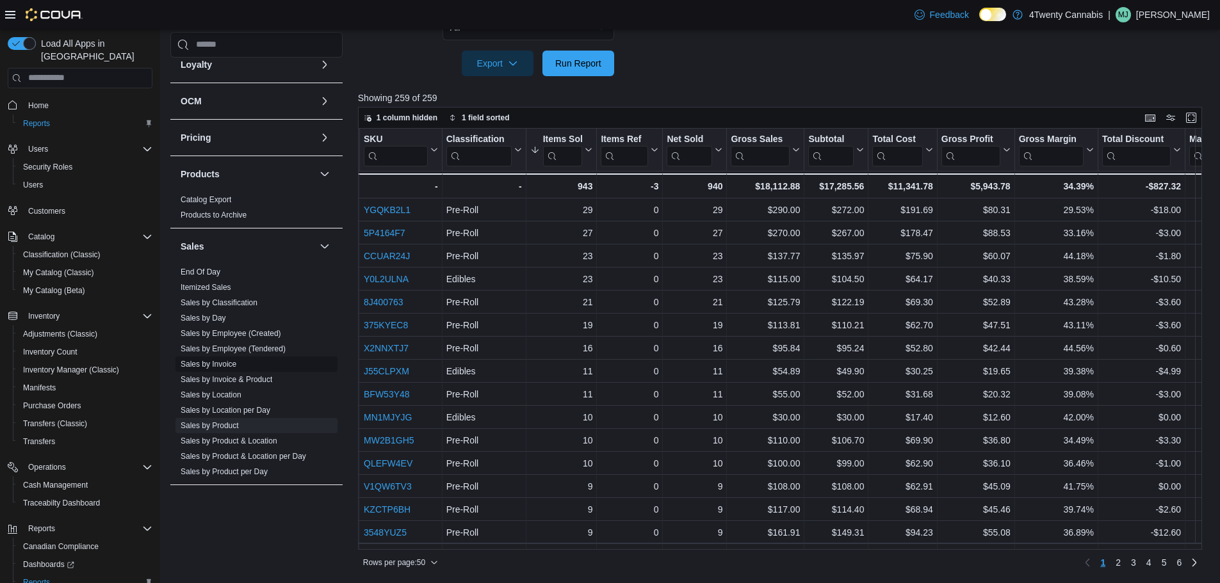
scroll to position [424, 0]
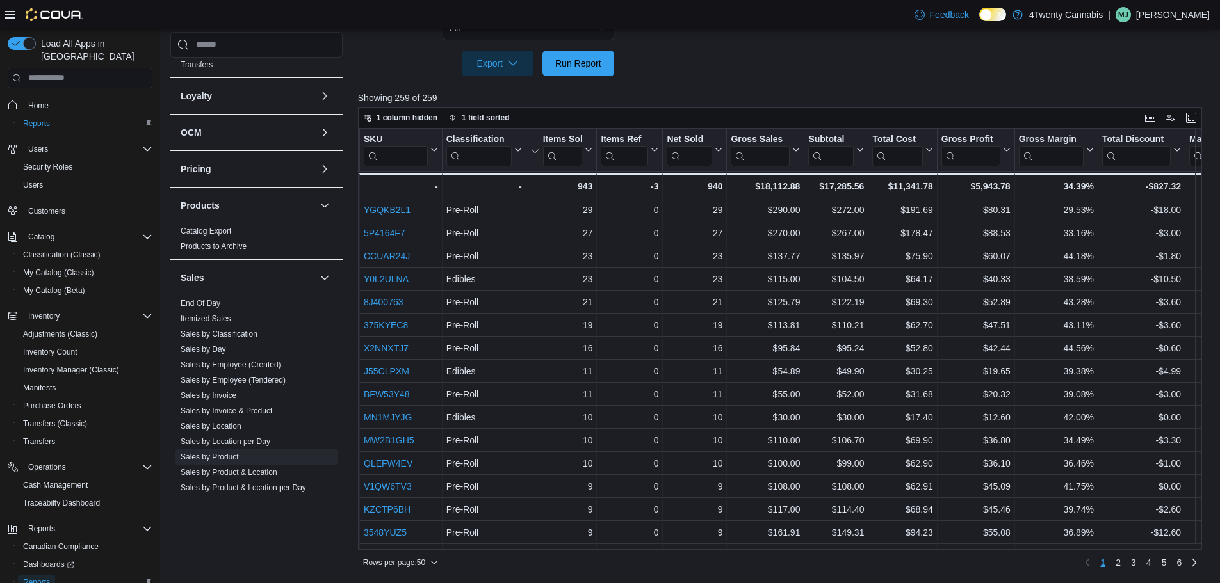
click at [44, 578] on span "Reports" at bounding box center [36, 583] width 27 height 10
click at [216, 300] on link "End Of Day" at bounding box center [201, 303] width 40 height 9
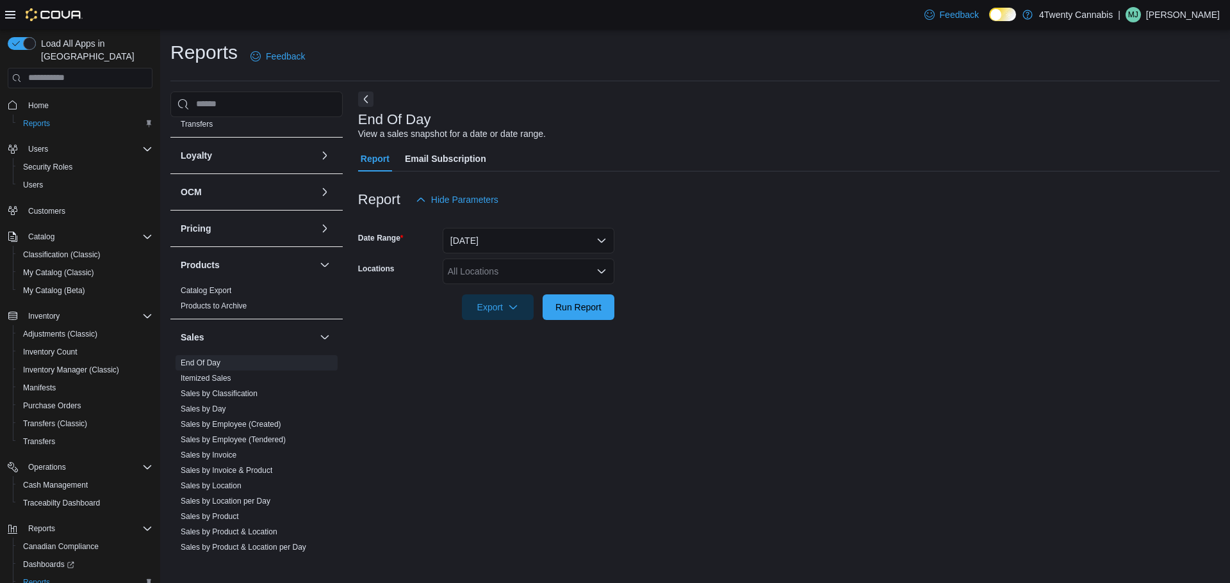
click at [500, 270] on div "All Locations" at bounding box center [529, 272] width 172 height 26
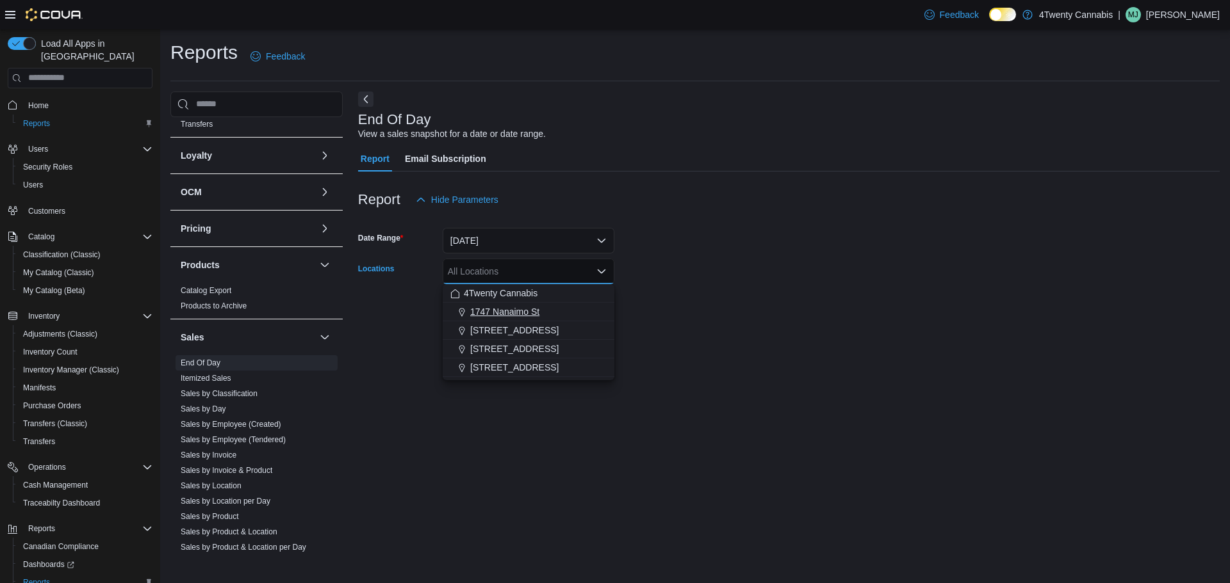
click at [500, 307] on span "1747 Nanaimo St" at bounding box center [504, 311] width 69 height 13
drag, startPoint x: 707, startPoint y: 253, endPoint x: 673, endPoint y: 268, distance: 37.3
click at [706, 254] on form "Date Range Today Locations 1747 Nanaimo St Combo box. Selected. 1747 Nanaimo St…" at bounding box center [788, 267] width 861 height 108
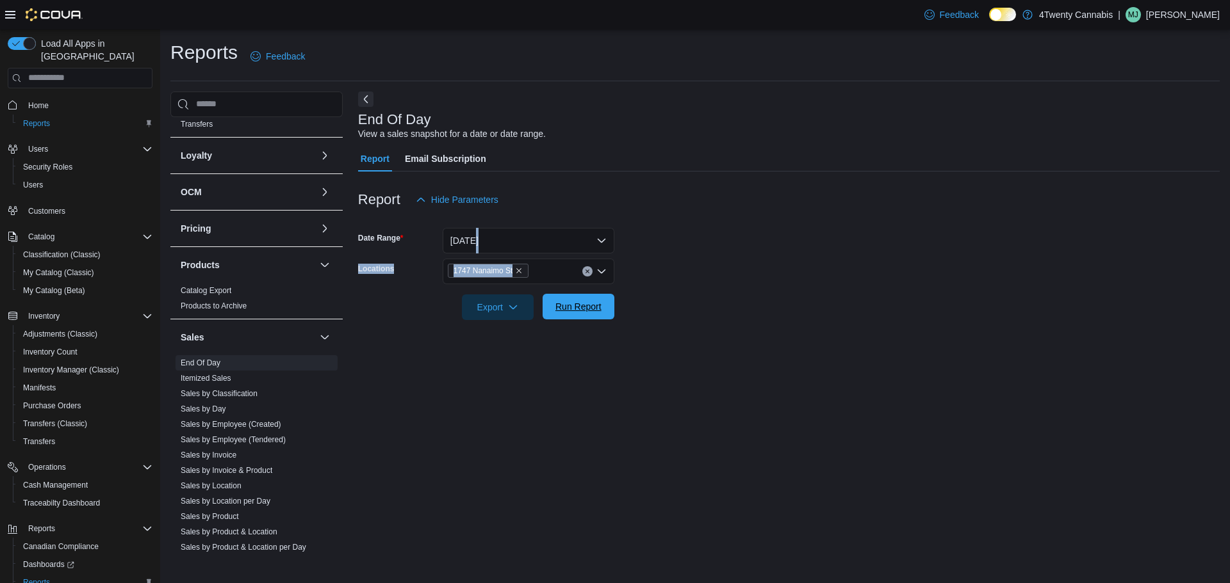
click at [590, 304] on span "Run Report" at bounding box center [578, 306] width 46 height 13
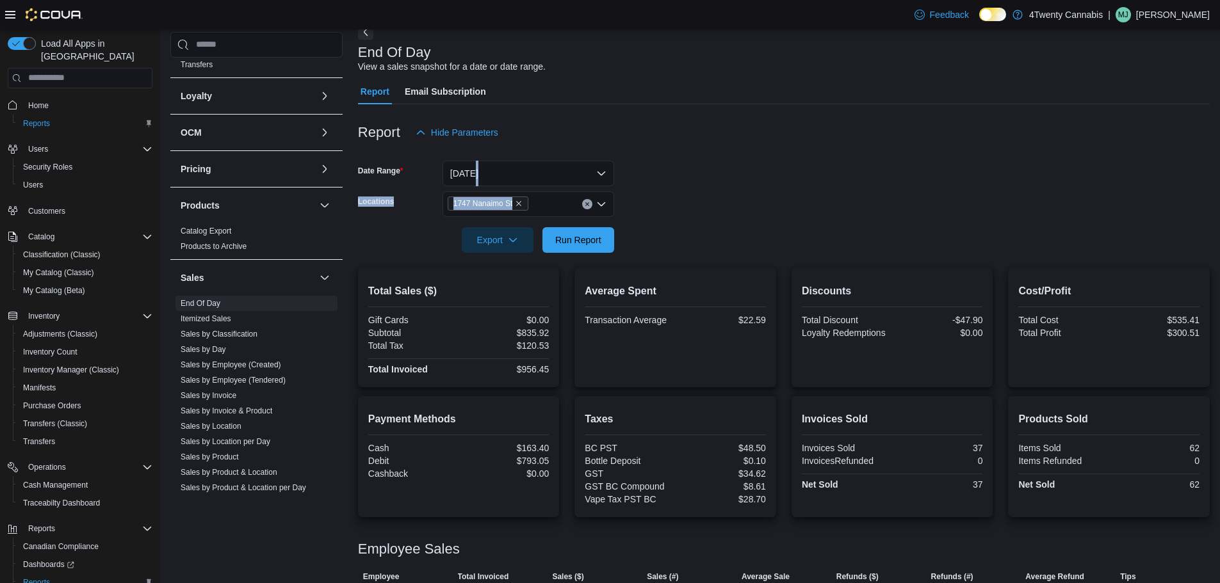
scroll to position [108, 0]
